Goal: Find specific fact

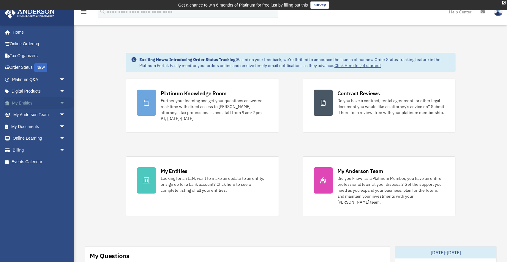
drag, startPoint x: 55, startPoint y: 105, endPoint x: 59, endPoint y: 103, distance: 4.7
click at [59, 103] on link "My Entities arrow_drop_down" at bounding box center [39, 103] width 70 height 12
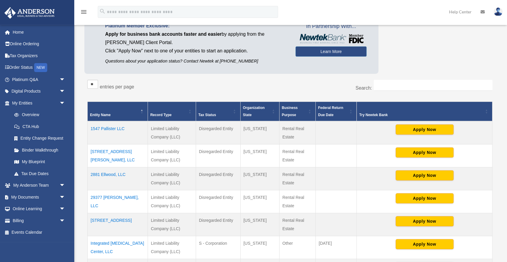
scroll to position [61, 0]
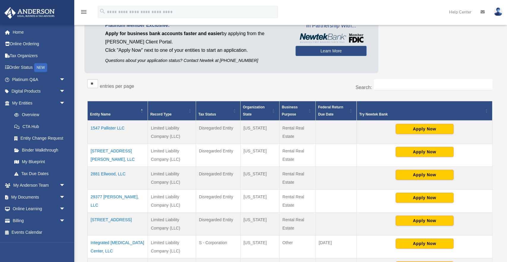
click at [105, 124] on td "1547 Pallister LLC" at bounding box center [118, 131] width 60 height 23
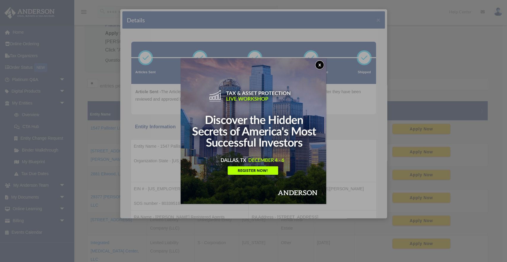
click at [319, 62] on button "x" at bounding box center [319, 64] width 9 height 9
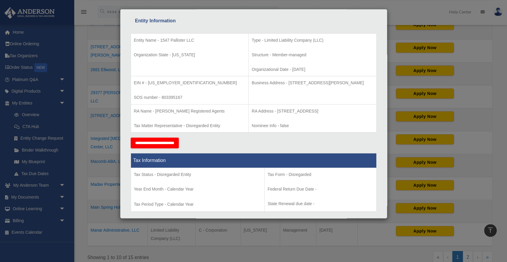
scroll to position [105, 0]
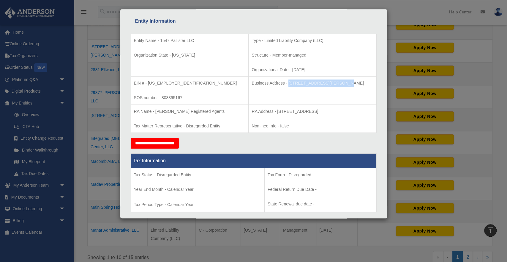
drag, startPoint x: 265, startPoint y: 82, endPoint x: 315, endPoint y: 79, distance: 50.0
click at [315, 79] on p "Business Address - 3225 McLeod Dr, Suite 100, Las Vegas, NV 89121" at bounding box center [313, 82] width 122 height 7
copy p "3225 McLeod Dr, Suite 100"
